Goal: Task Accomplishment & Management: Manage account settings

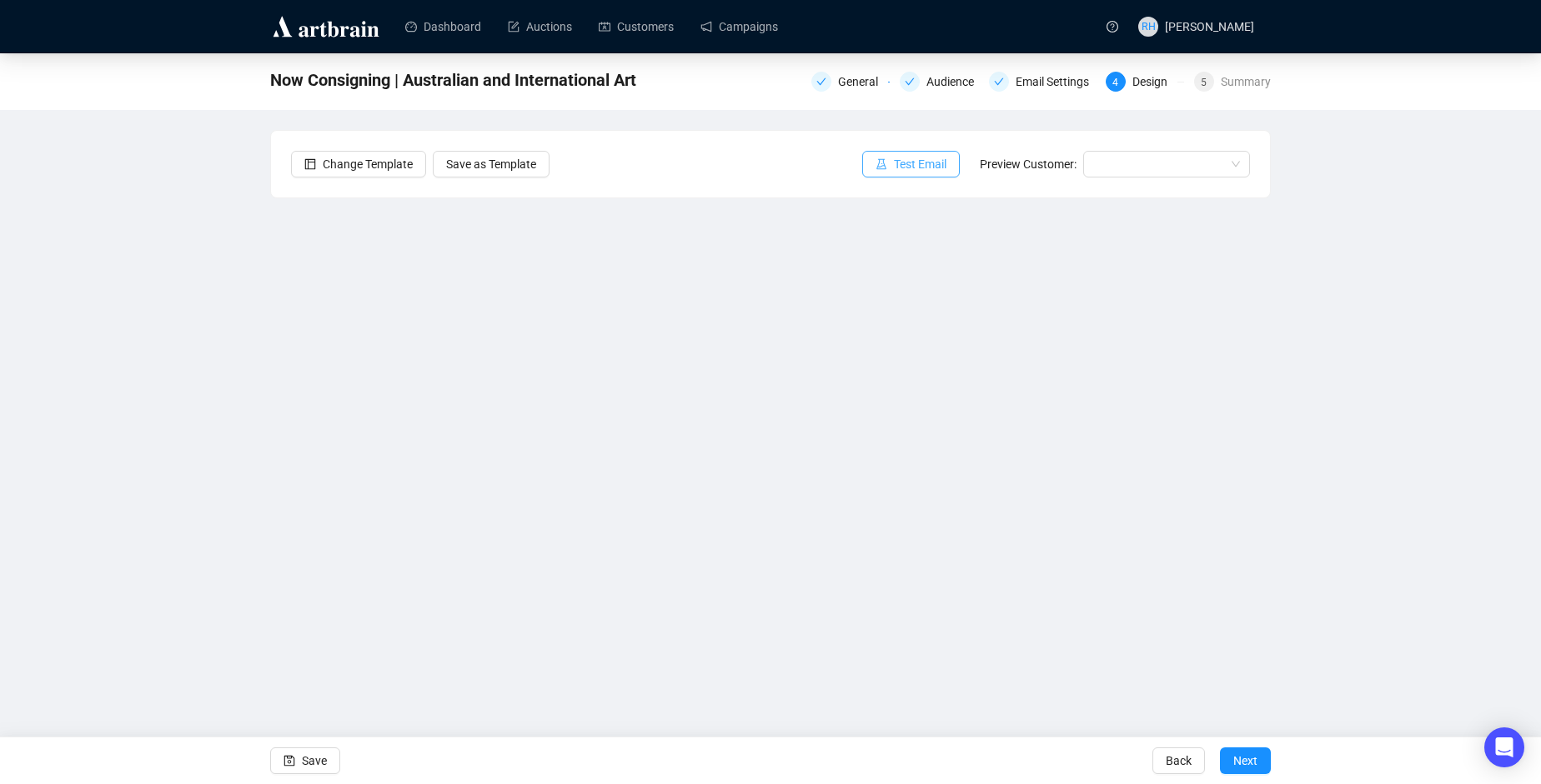
click at [885, 163] on icon "experiment" at bounding box center [881, 164] width 11 height 11
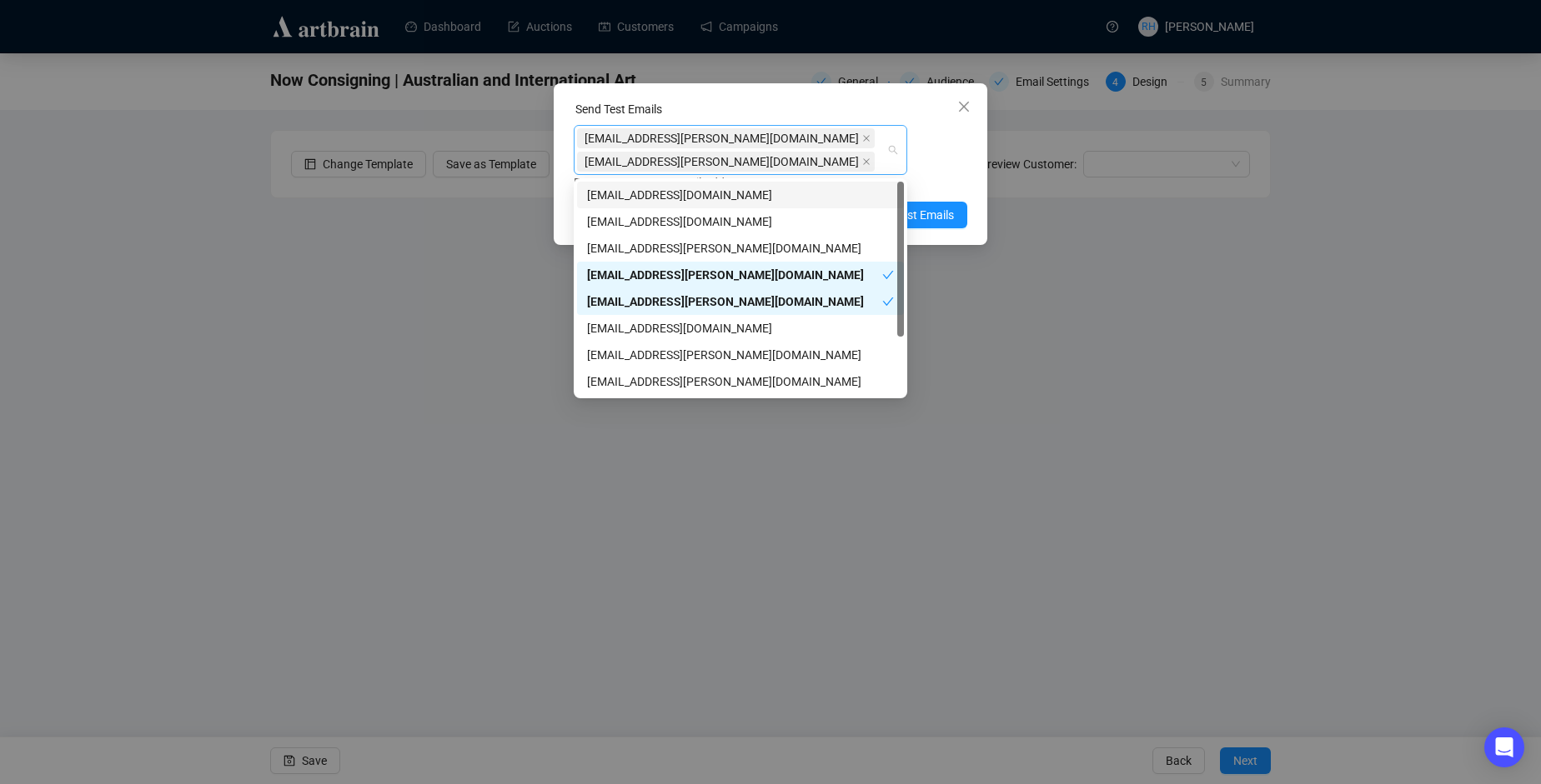
click at [873, 167] on div "[EMAIL_ADDRESS][PERSON_NAME][DOMAIN_NAME] [EMAIL_ADDRESS][PERSON_NAME][DOMAIN_N…" at bounding box center [731, 149] width 309 height 47
click at [705, 383] on div "[EMAIL_ADDRESS][PERSON_NAME][DOMAIN_NAME]" at bounding box center [741, 382] width 306 height 18
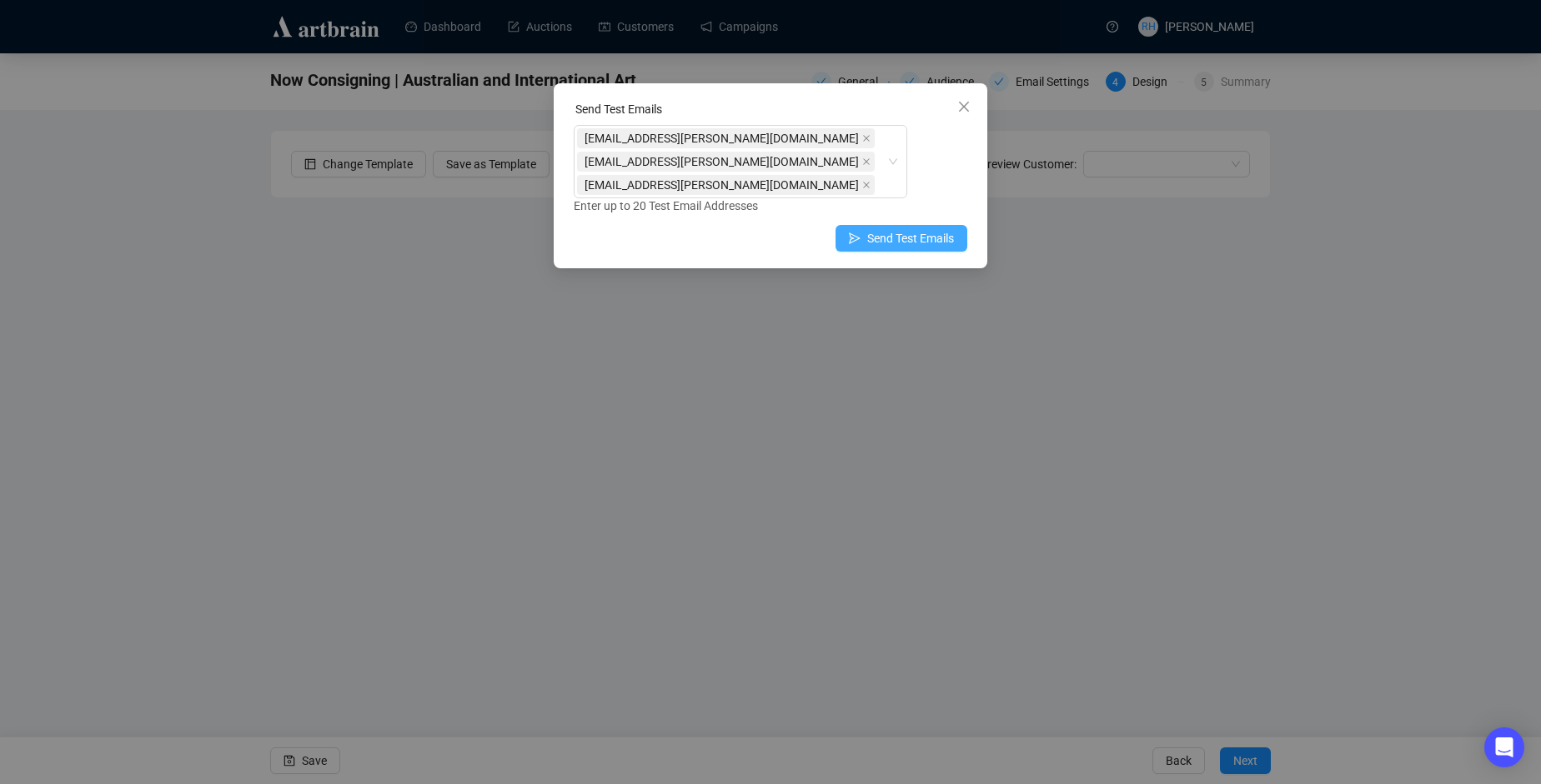
click at [930, 229] on span "Send Test Emails" at bounding box center [910, 238] width 87 height 18
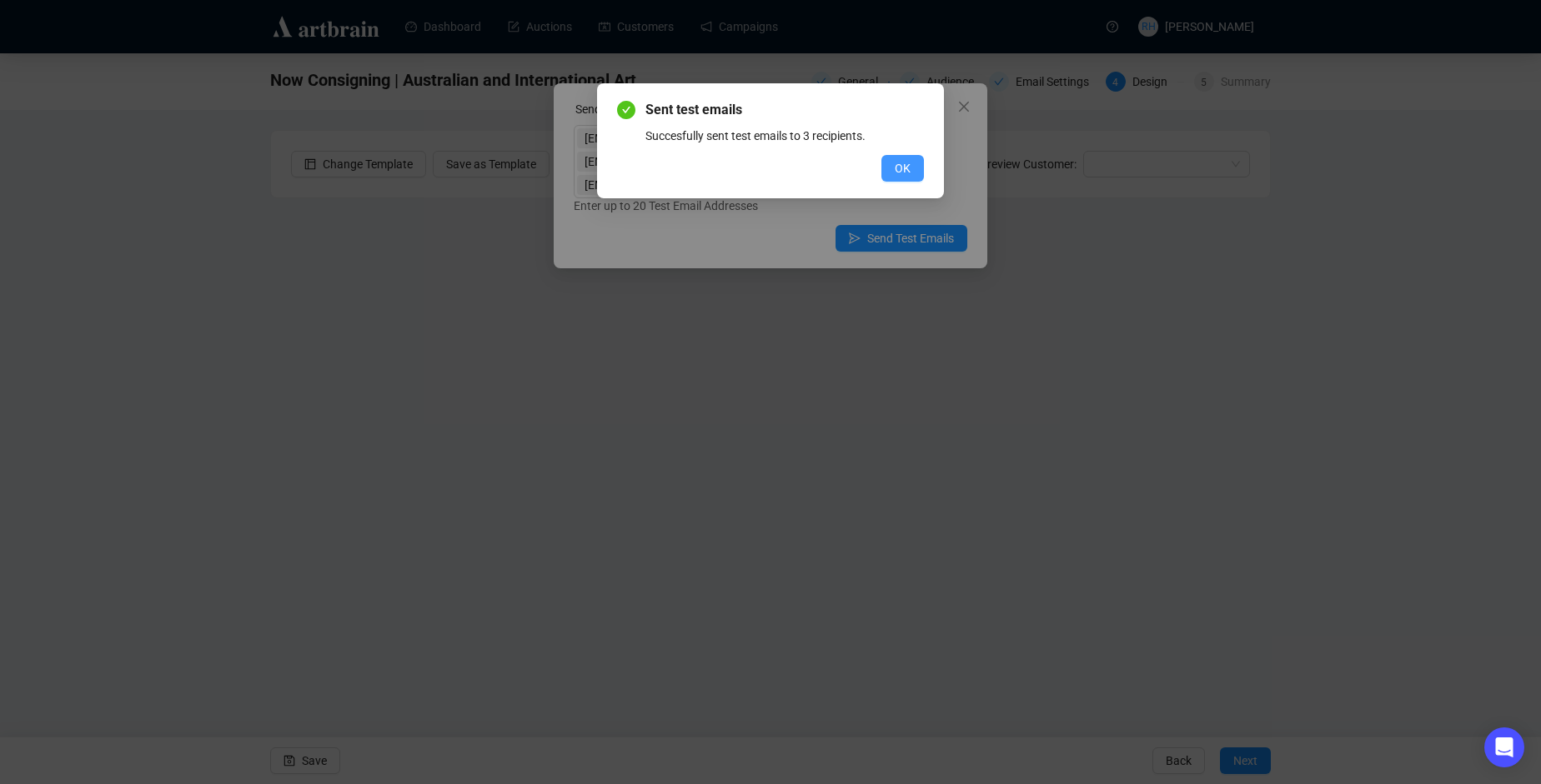
click at [895, 158] on button "OK" at bounding box center [902, 168] width 43 height 27
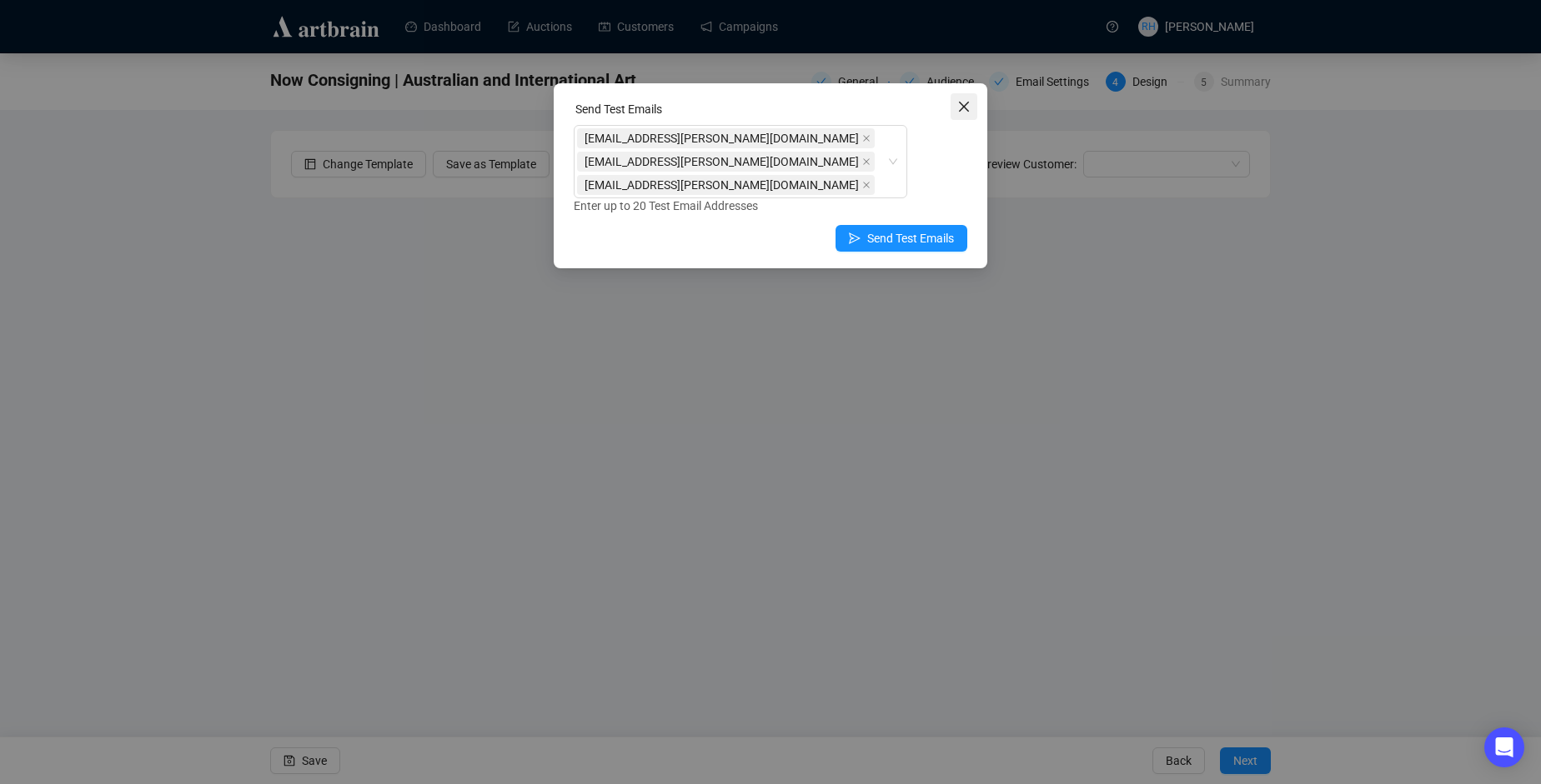
click at [955, 110] on span "Close" at bounding box center [964, 107] width 27 height 13
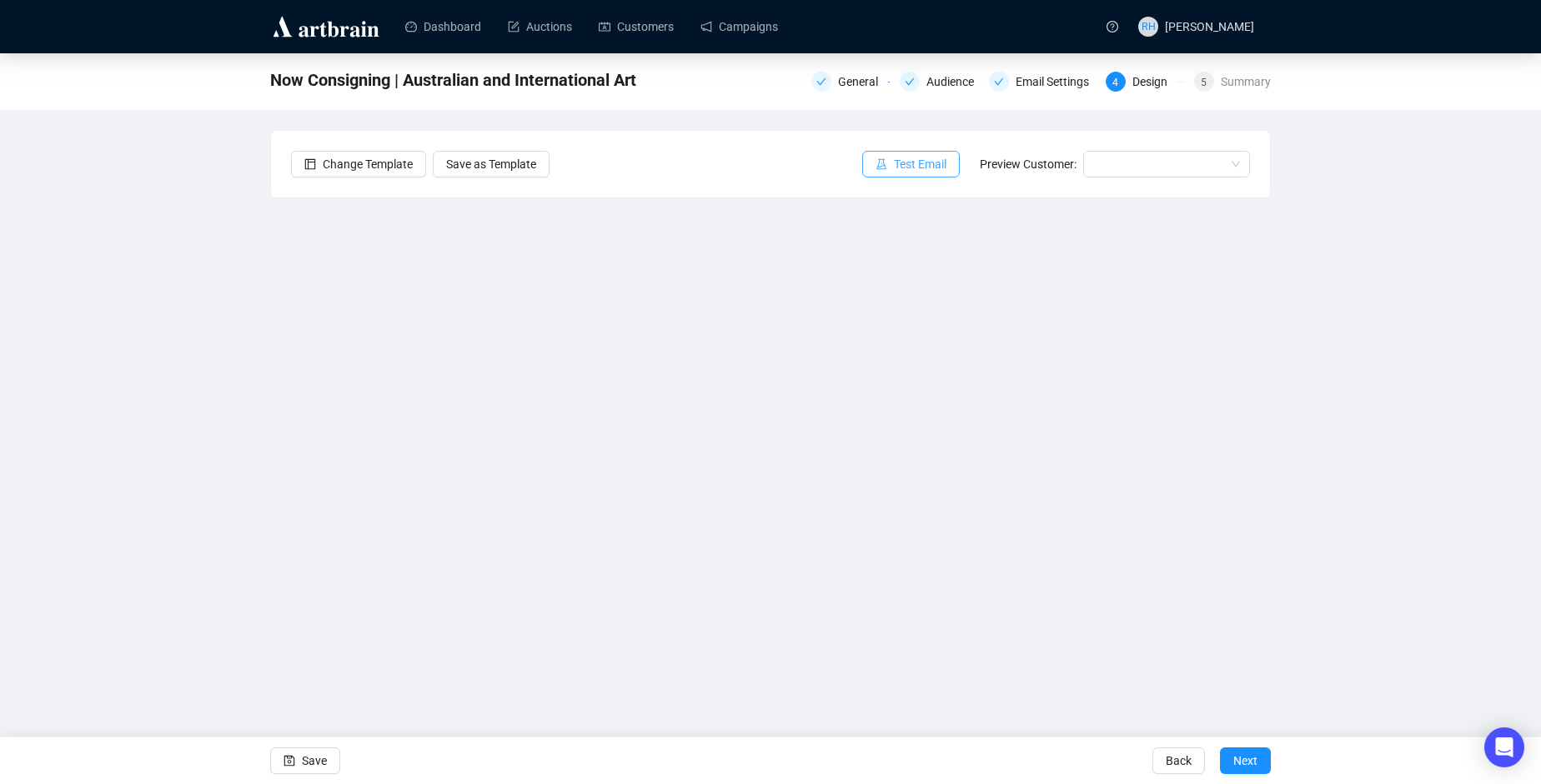
click at [914, 177] on button "Test Email" at bounding box center [911, 165] width 97 height 27
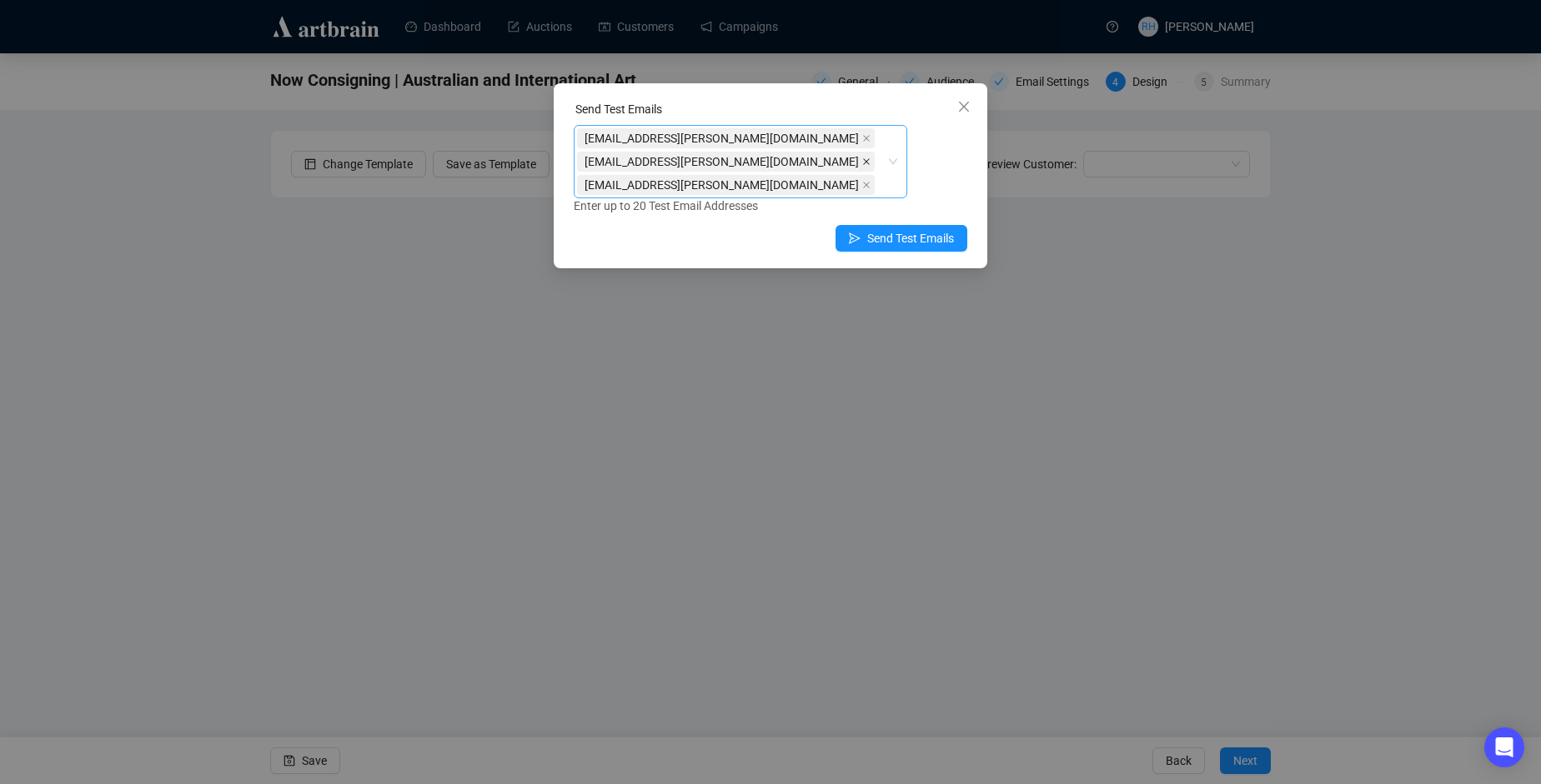
click at [862, 165] on icon "close" at bounding box center [866, 162] width 9 height 9
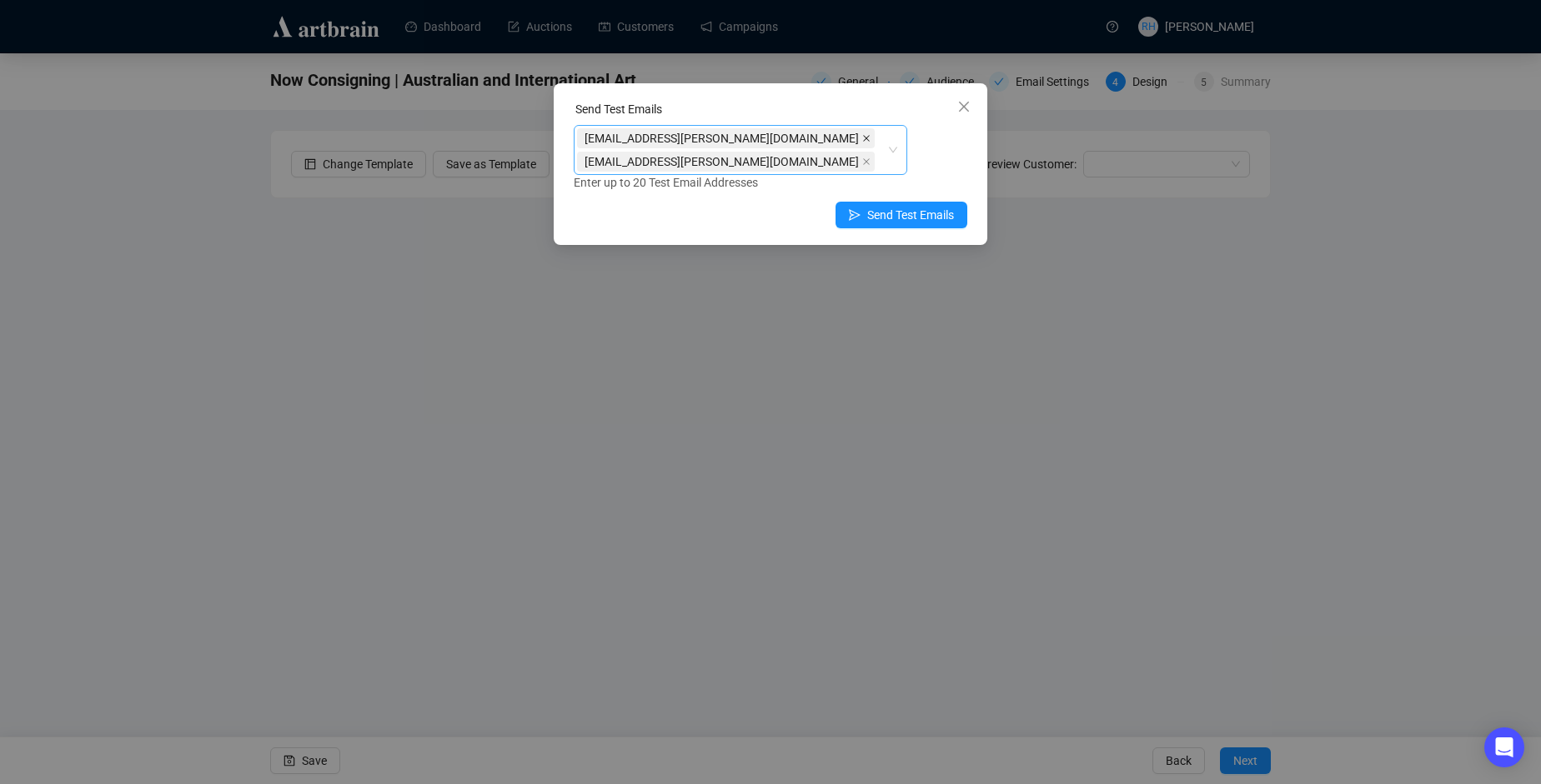
click at [862, 141] on icon "close" at bounding box center [866, 138] width 9 height 9
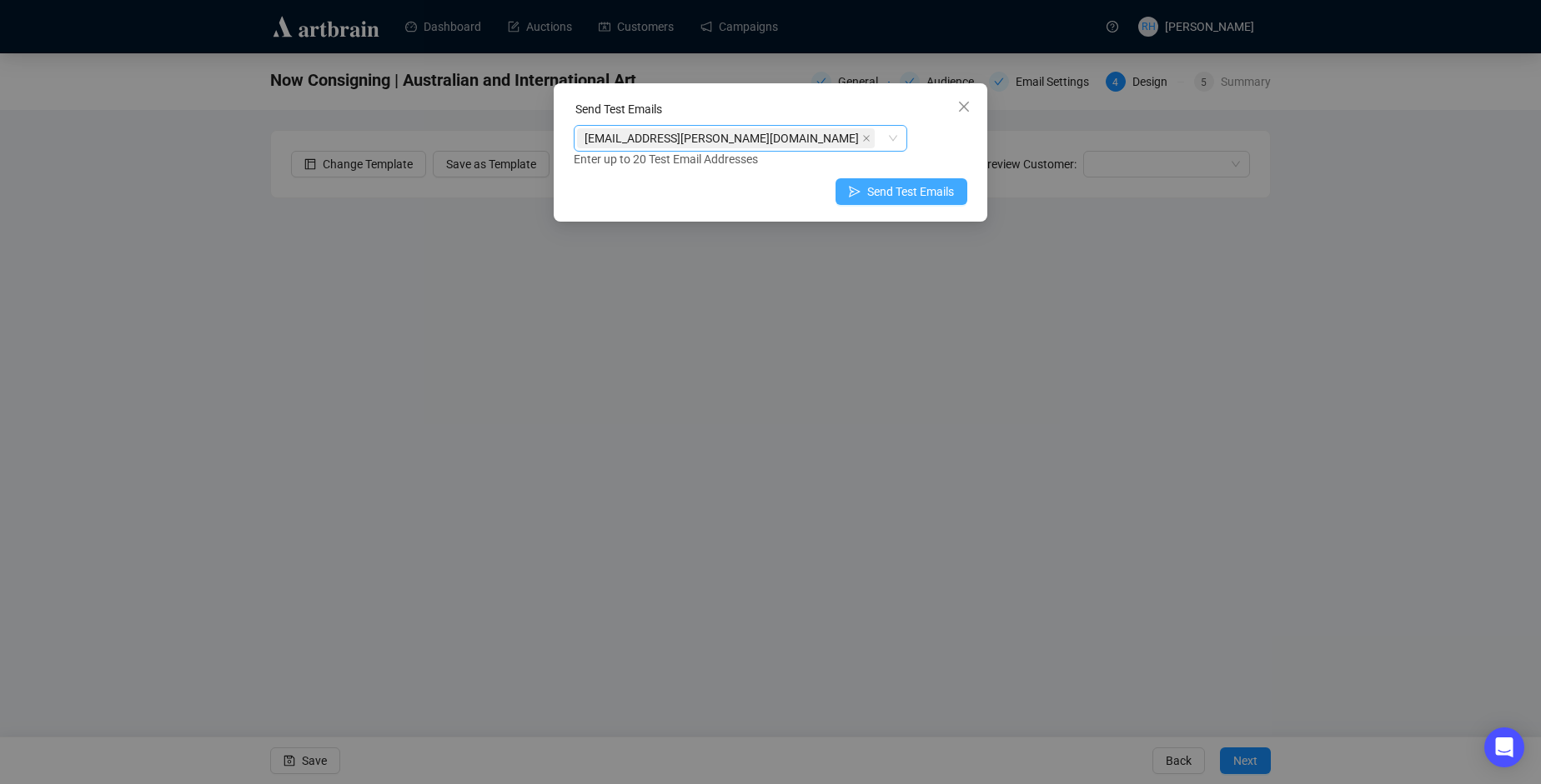
click at [884, 198] on span "Send Test Emails" at bounding box center [910, 191] width 87 height 18
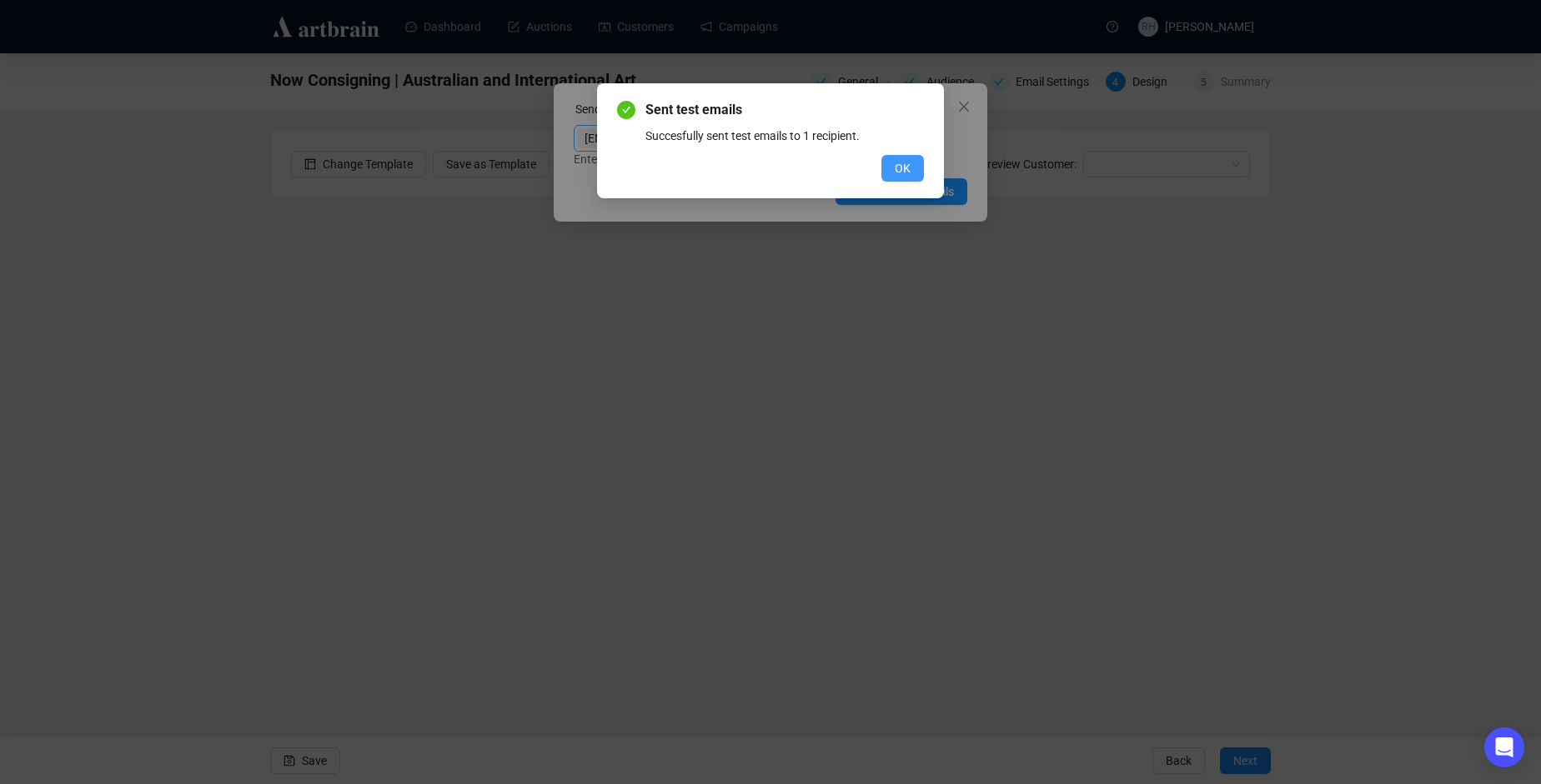
click at [905, 173] on span "OK" at bounding box center [902, 167] width 16 height 18
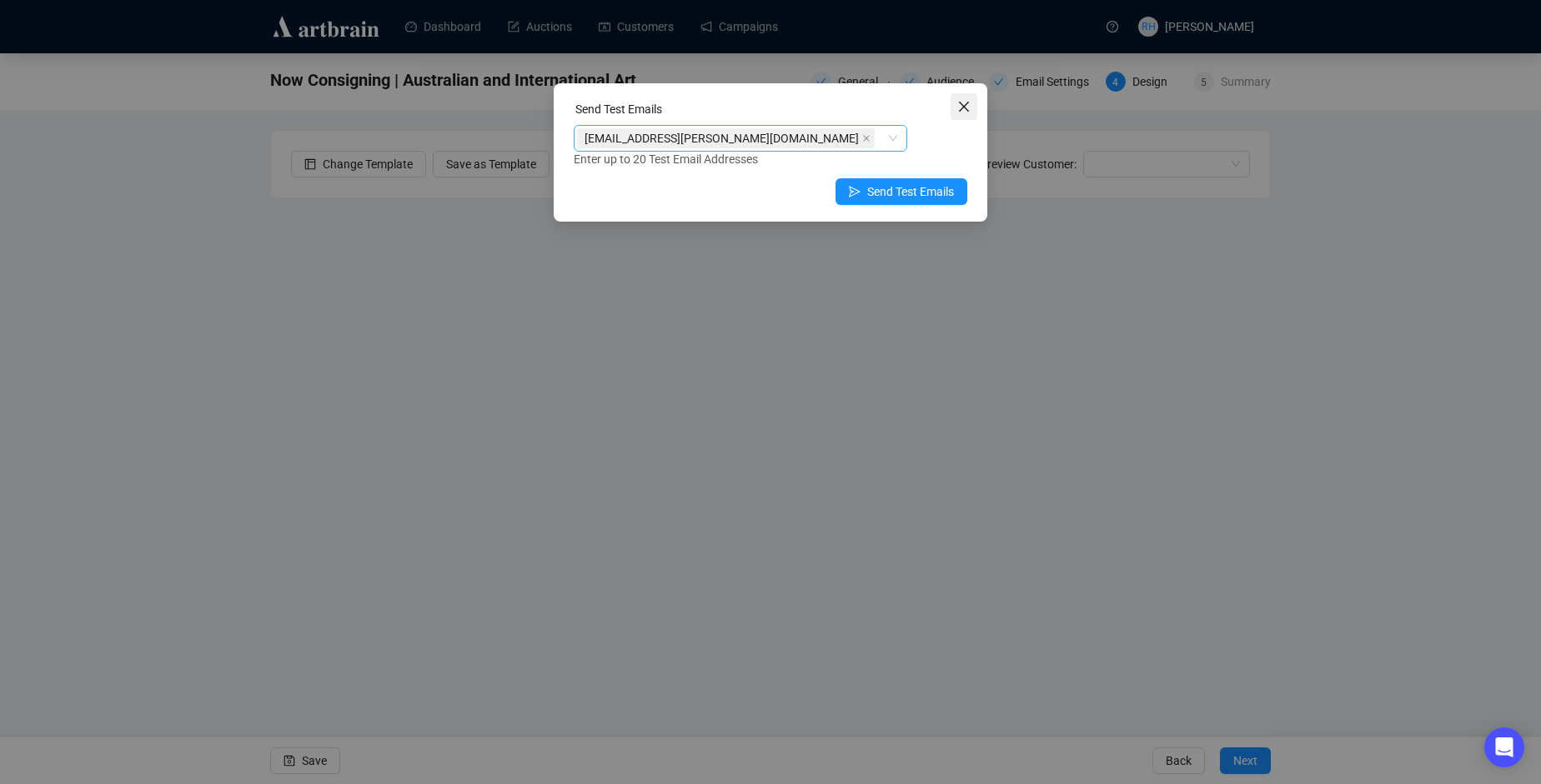
click at [976, 104] on span "Close" at bounding box center [964, 107] width 27 height 13
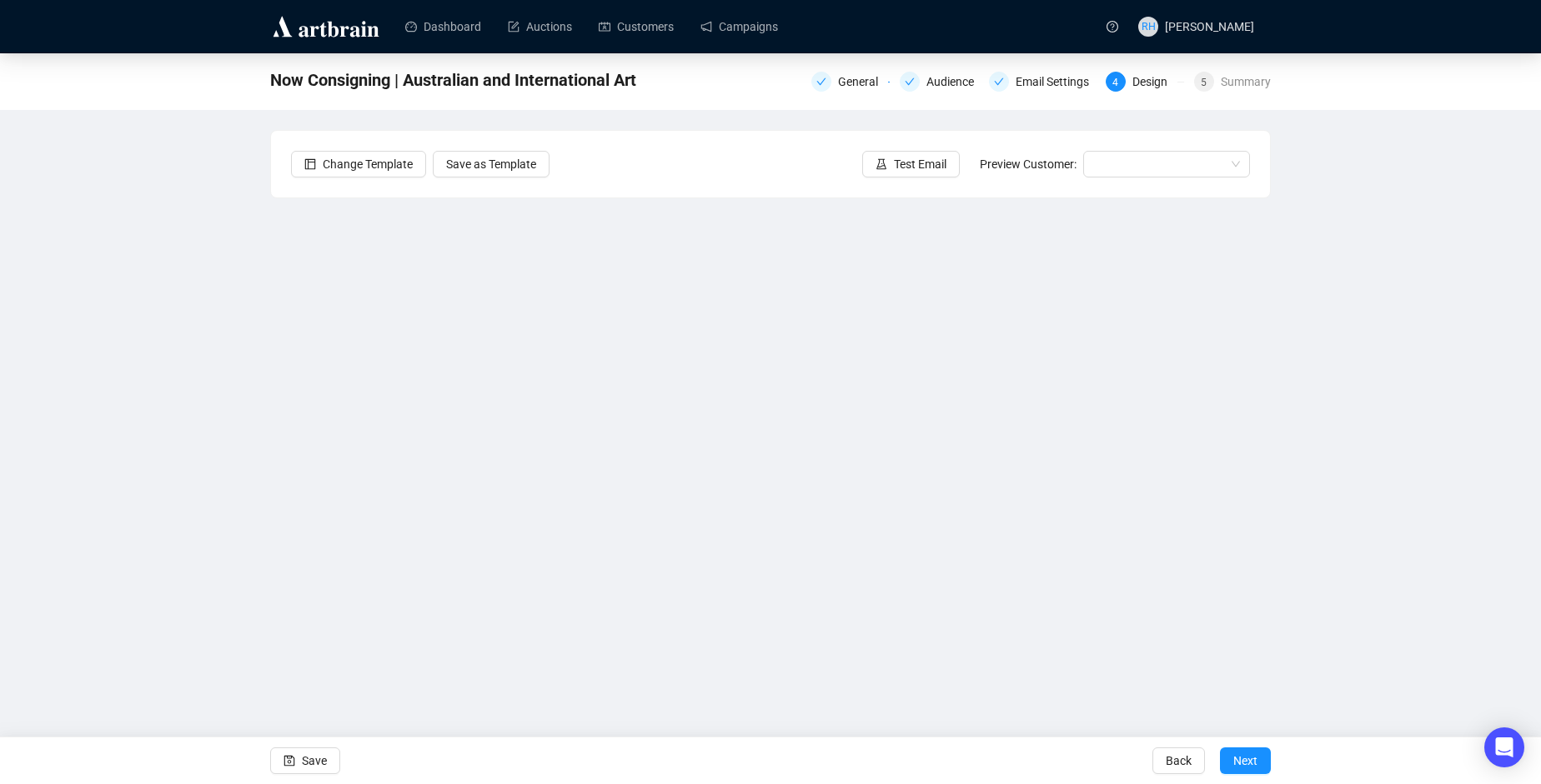
drag, startPoint x: 1242, startPoint y: 762, endPoint x: 1394, endPoint y: 353, distance: 436.3
click at [1394, 353] on div "Now Consigning | Australian and International Art General Audience Email Settin…" at bounding box center [770, 368] width 1541 height 631
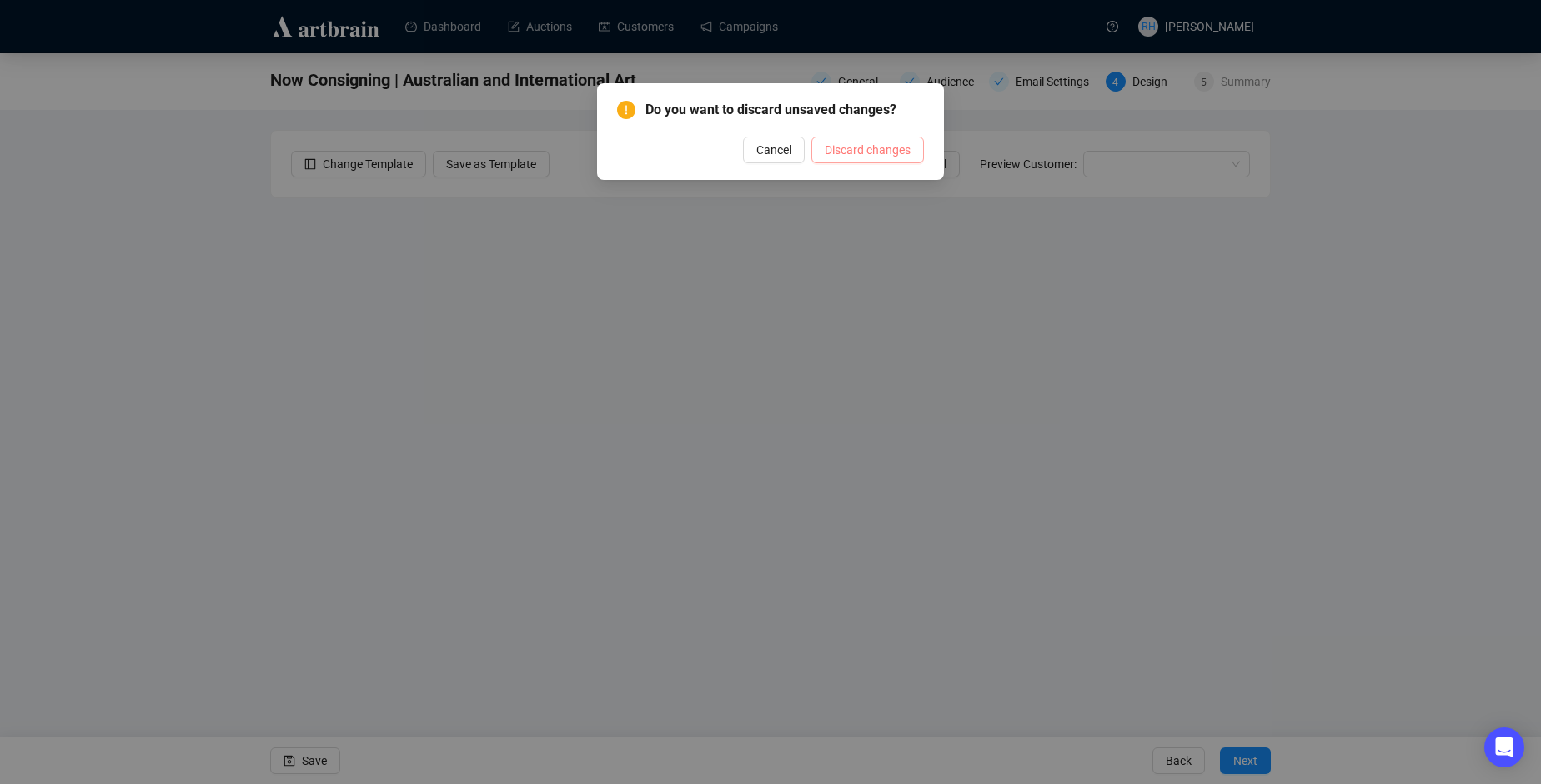
click at [844, 150] on span "Discard changes" at bounding box center [867, 149] width 86 height 18
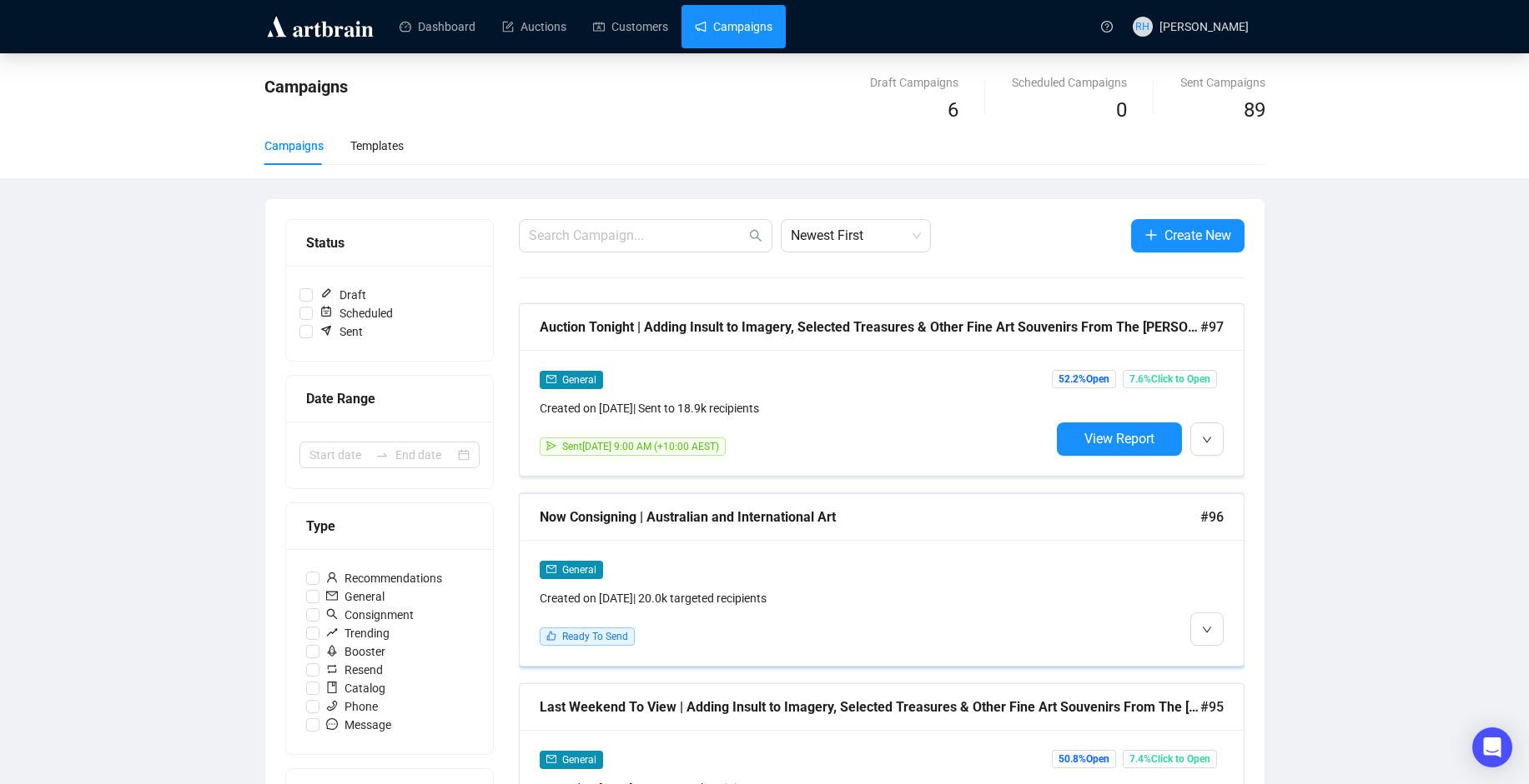
scroll to position [84, 0]
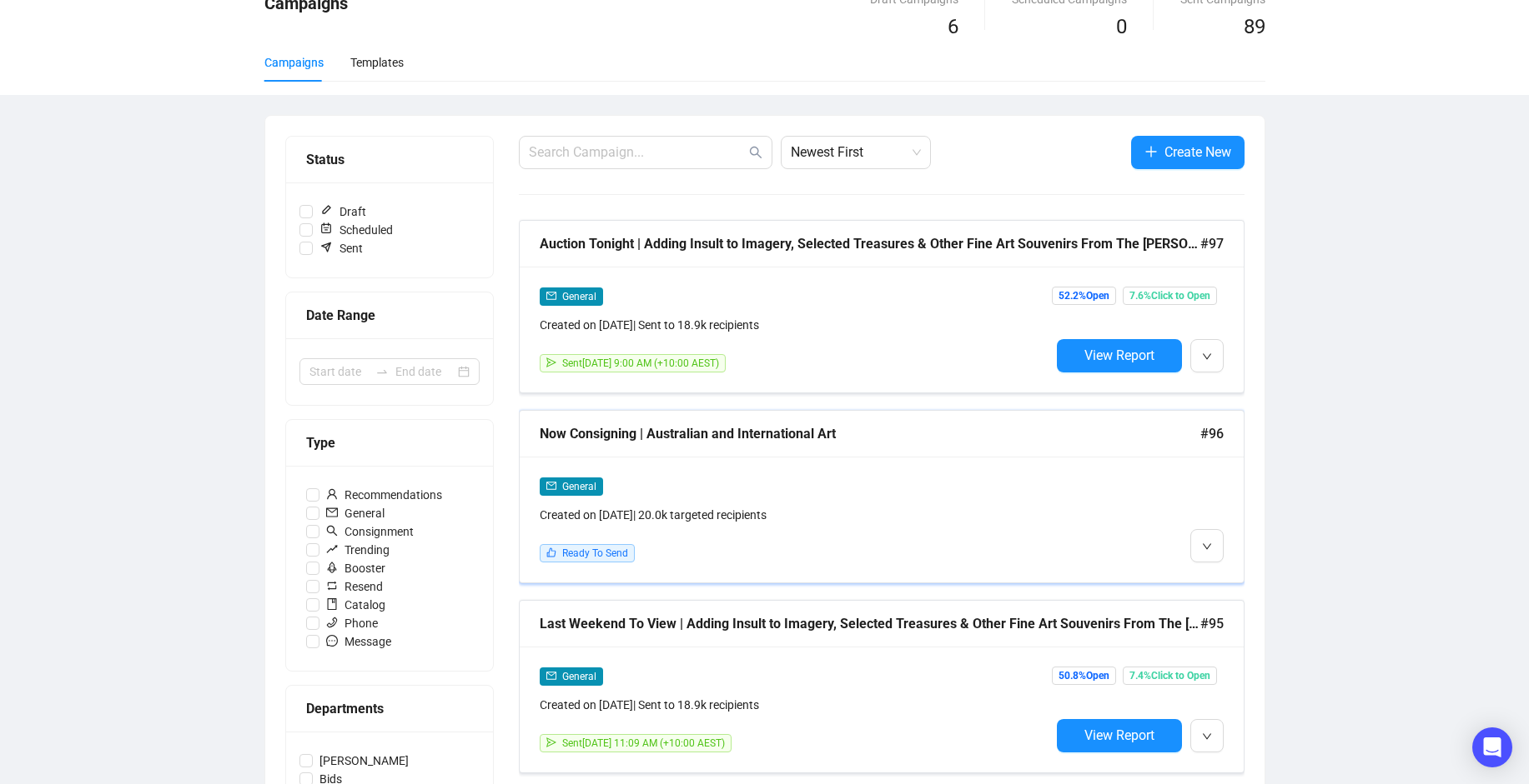
click at [1042, 477] on div "General" at bounding box center [795, 486] width 510 height 19
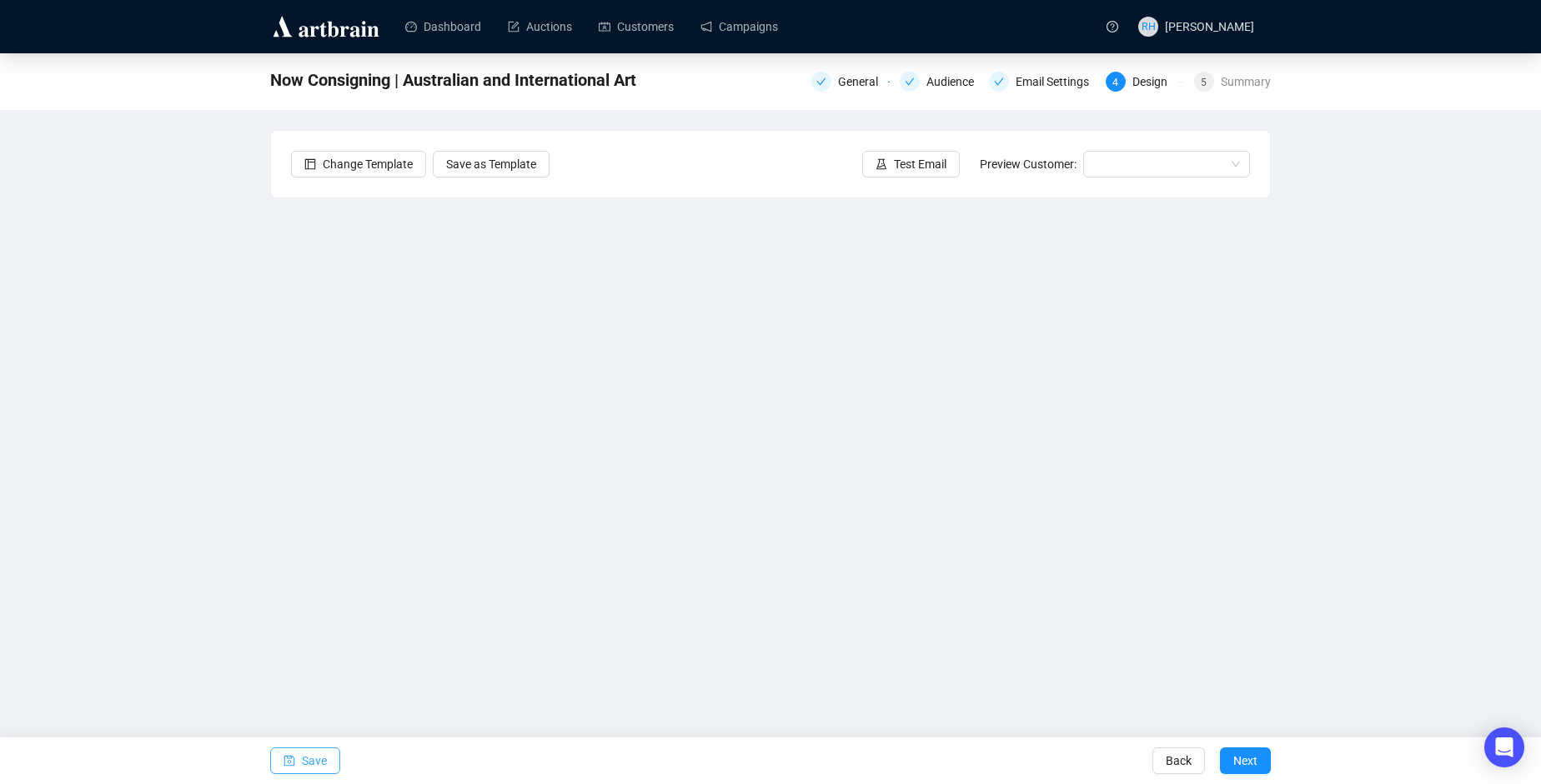
click at [306, 773] on span "Save" at bounding box center [314, 760] width 25 height 47
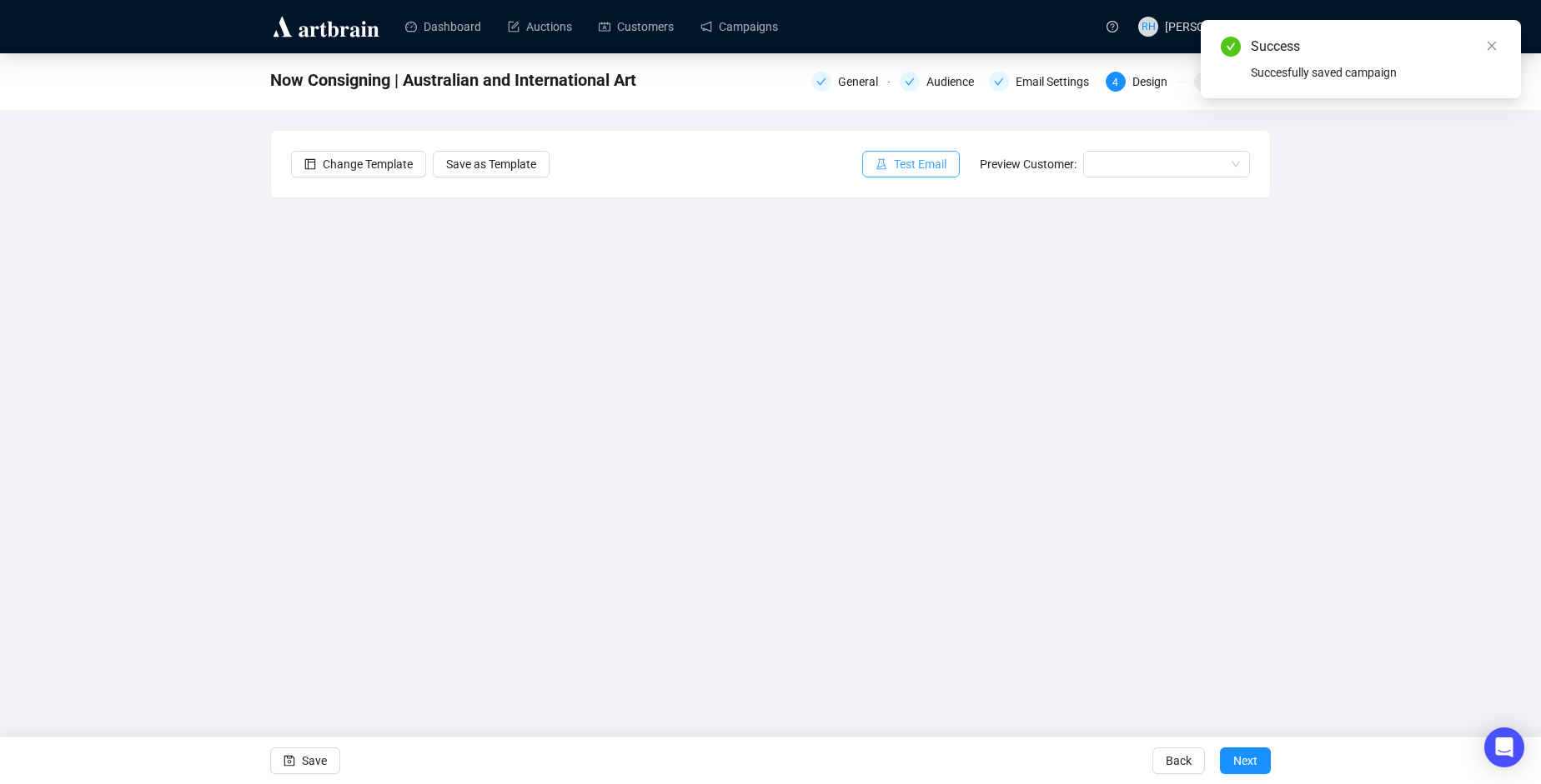
click at [938, 167] on span "Test Email" at bounding box center [919, 164] width 52 height 18
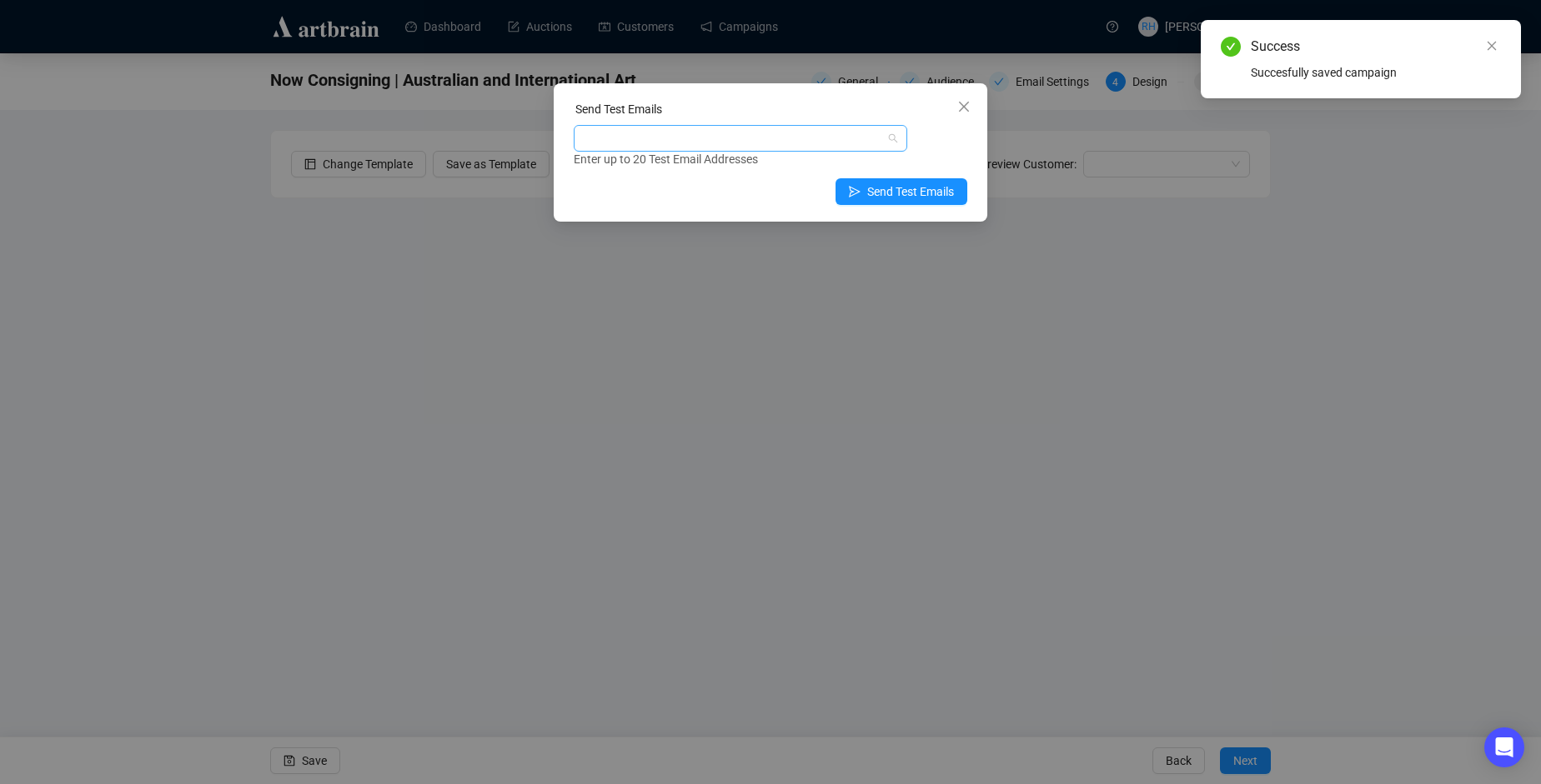
click at [766, 136] on div at bounding box center [731, 138] width 309 height 24
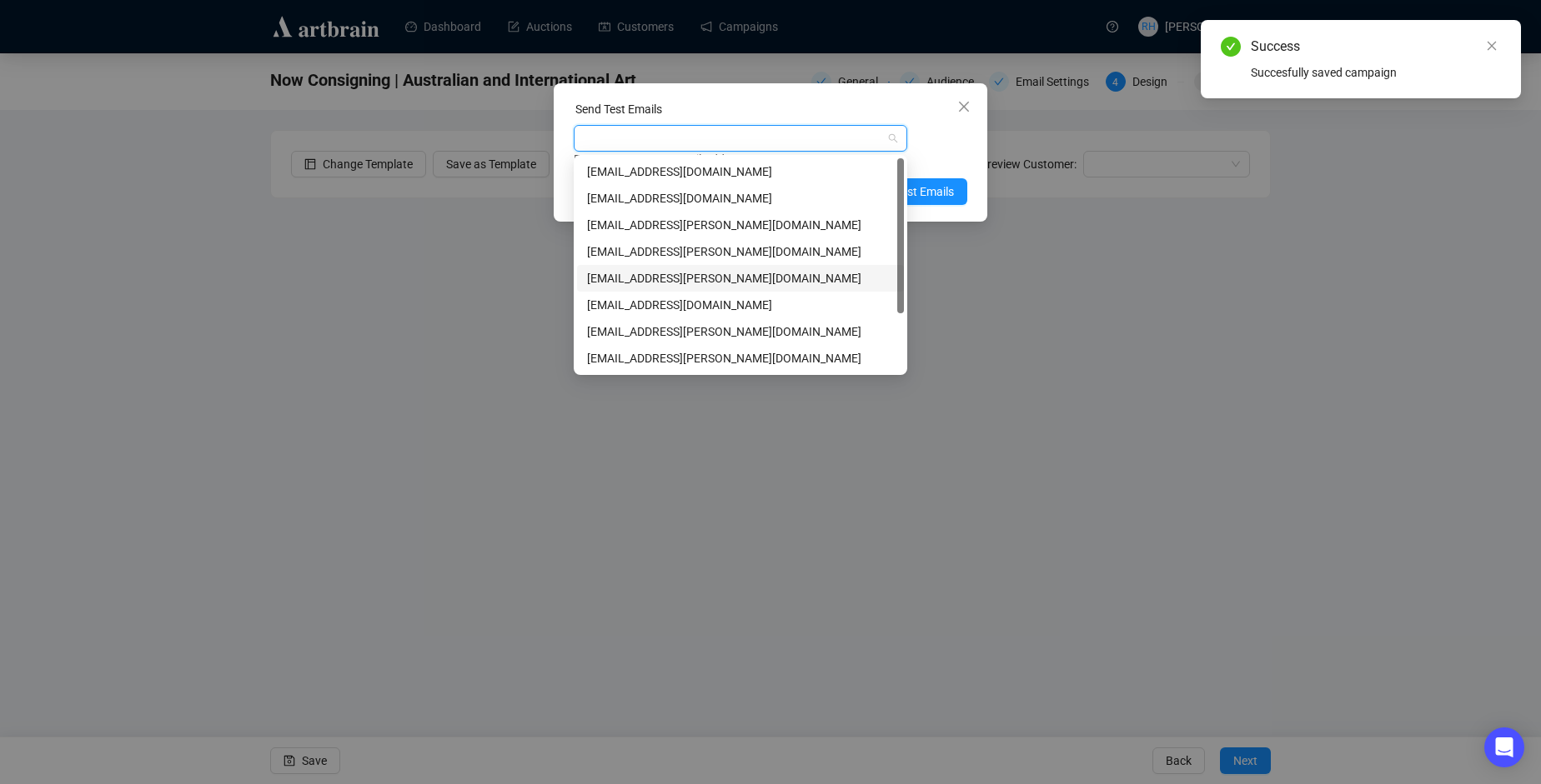
click at [659, 273] on div "[EMAIL_ADDRESS][PERSON_NAME][DOMAIN_NAME]" at bounding box center [741, 278] width 306 height 18
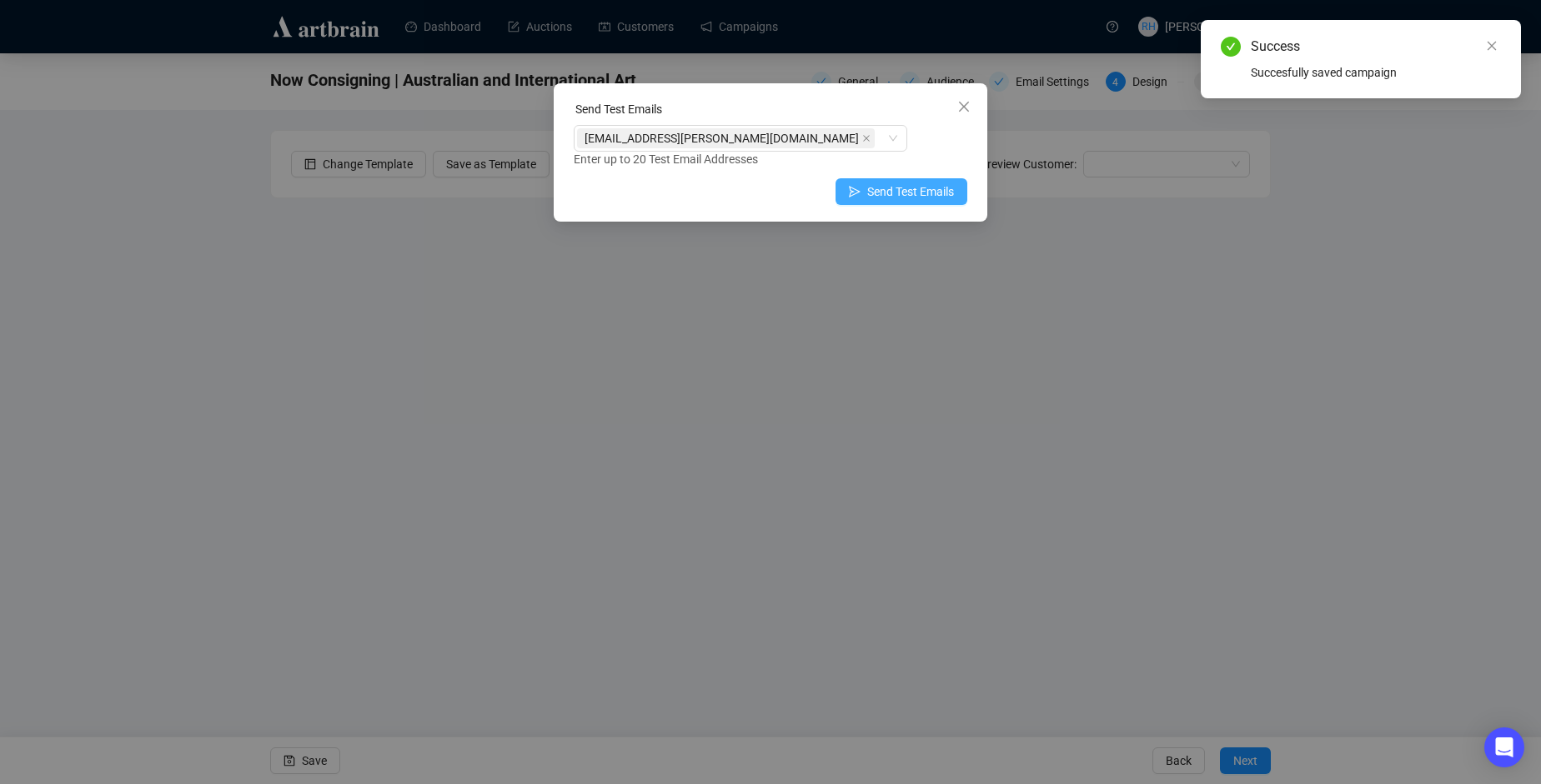
click at [937, 185] on span "Send Test Emails" at bounding box center [910, 191] width 87 height 18
